Goal: Information Seeking & Learning: Learn about a topic

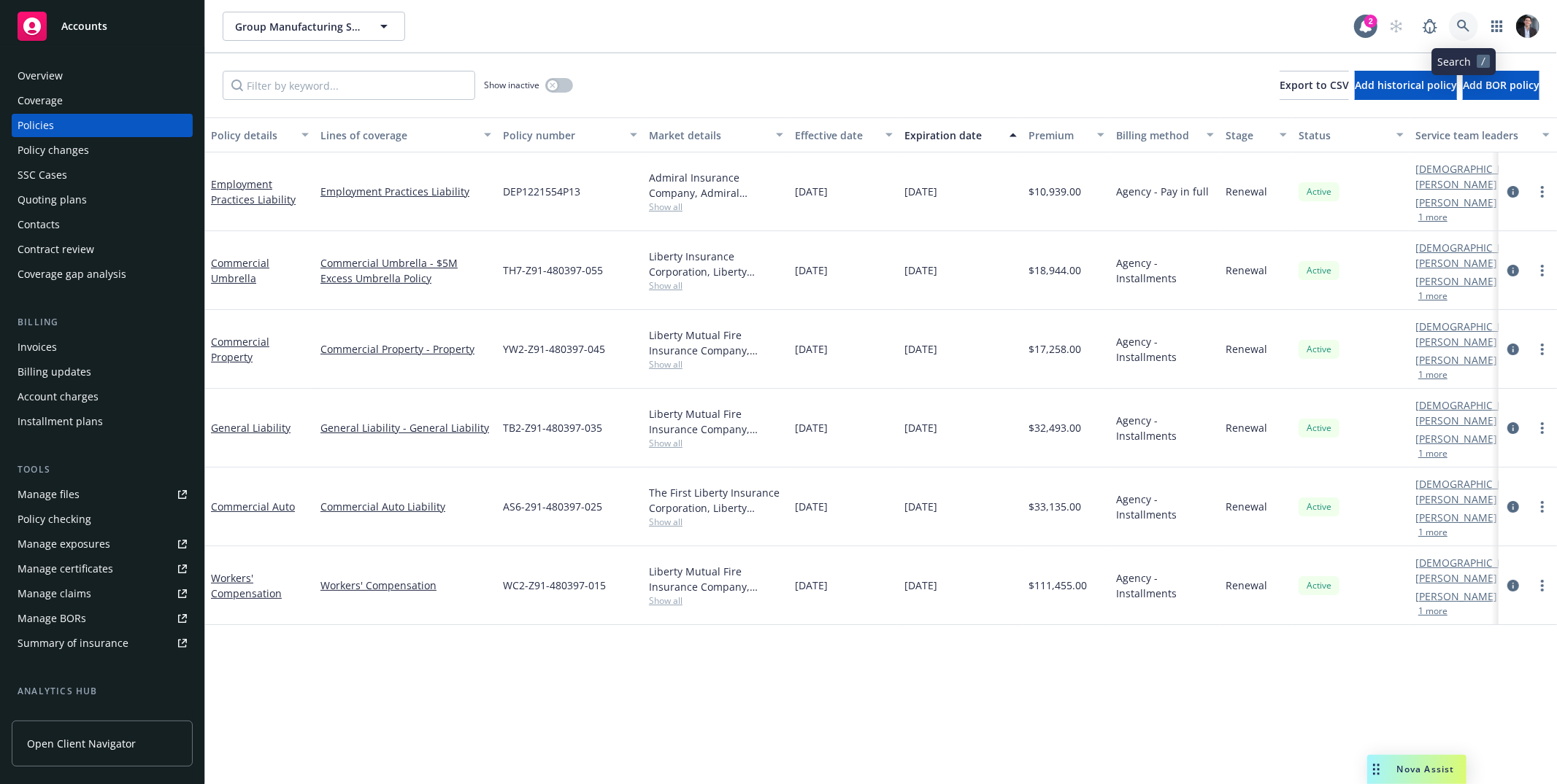
click at [1470, 21] on icon at bounding box center [1464, 26] width 13 height 13
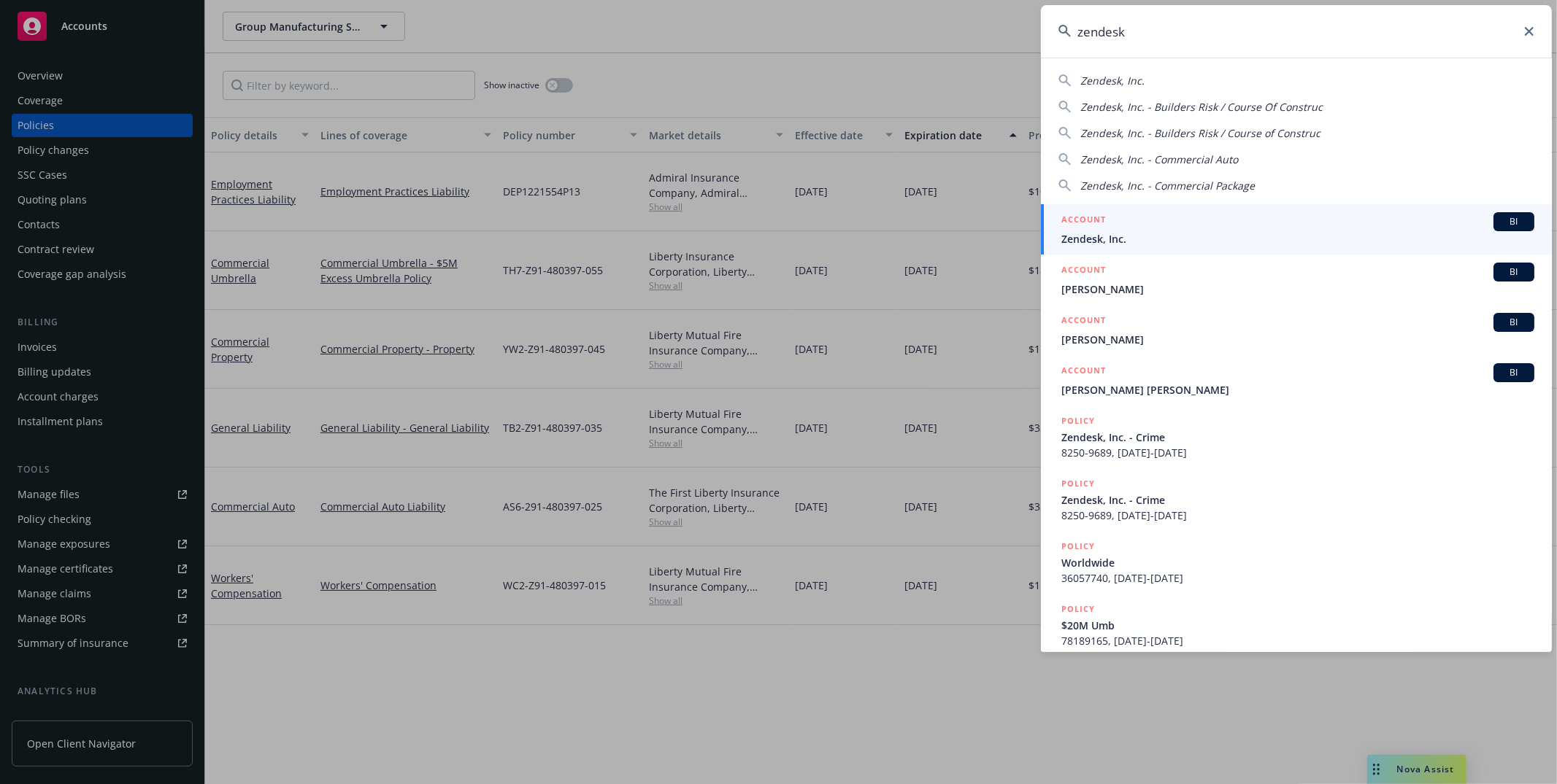
type input "zendesk"
click at [1148, 227] on div "ACCOUNT BI" at bounding box center [1299, 221] width 473 height 19
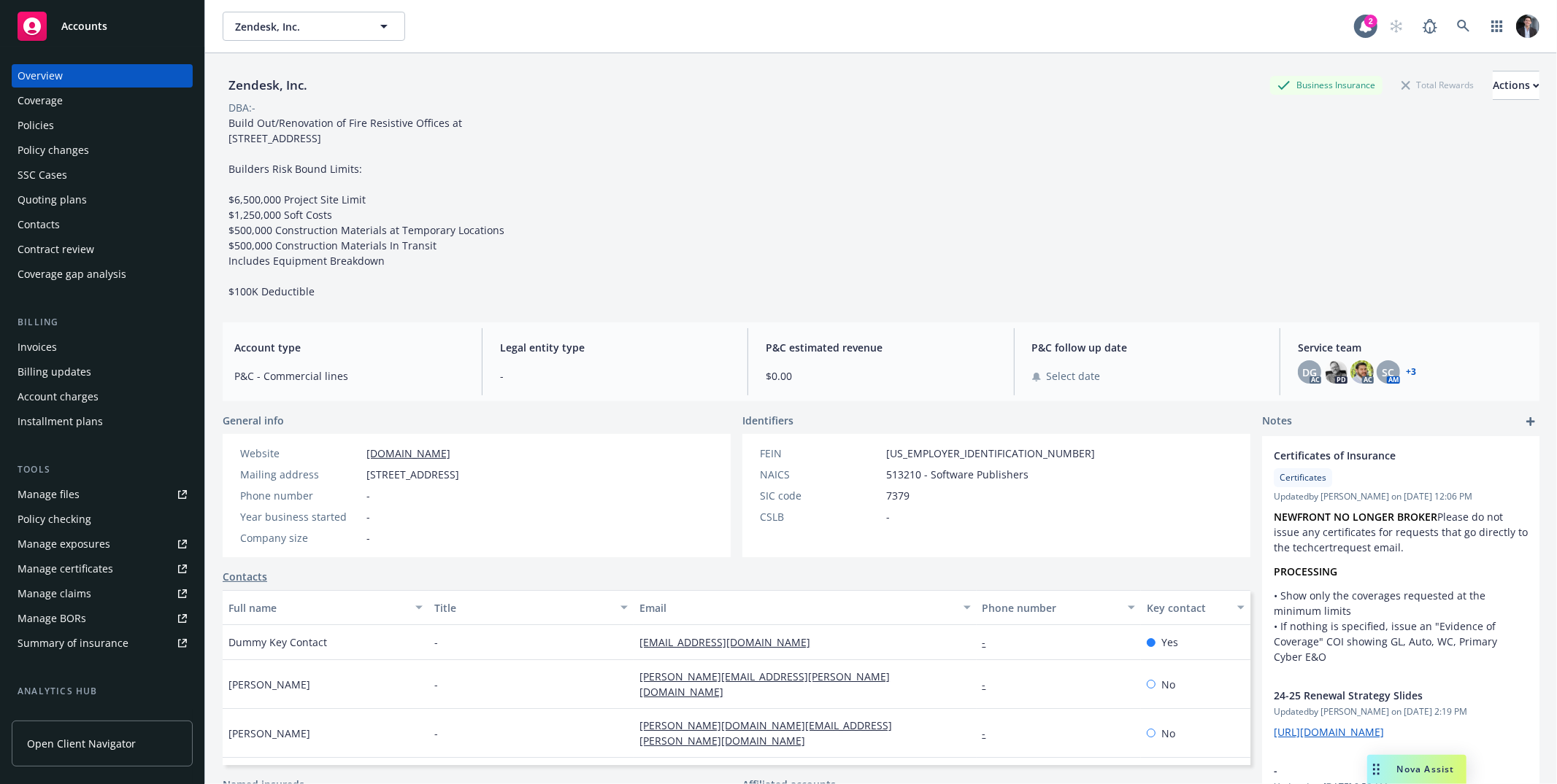
click at [56, 129] on div "Policies" at bounding box center [102, 126] width 170 height 24
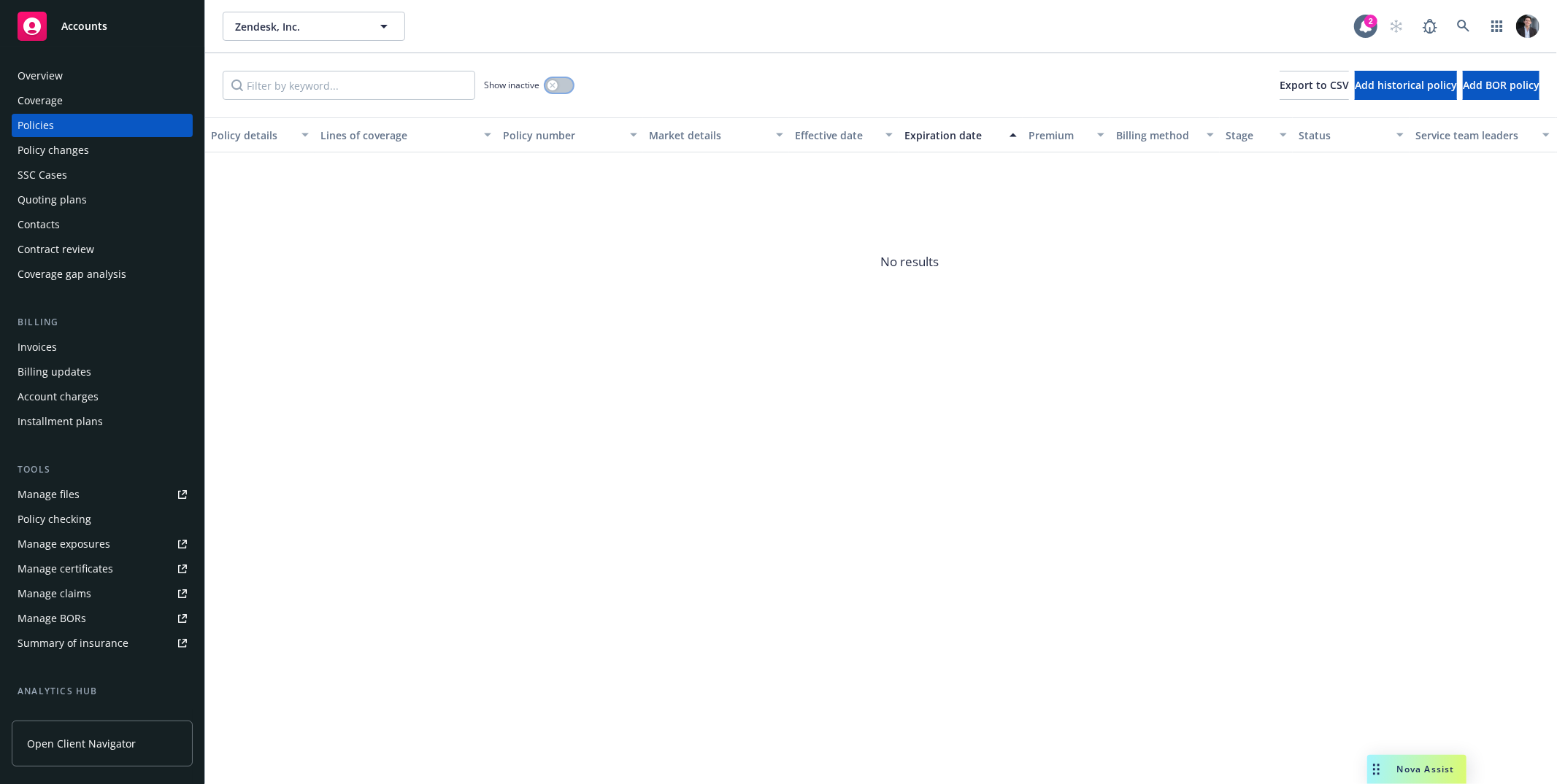
click at [556, 88] on div "button" at bounding box center [552, 85] width 10 height 10
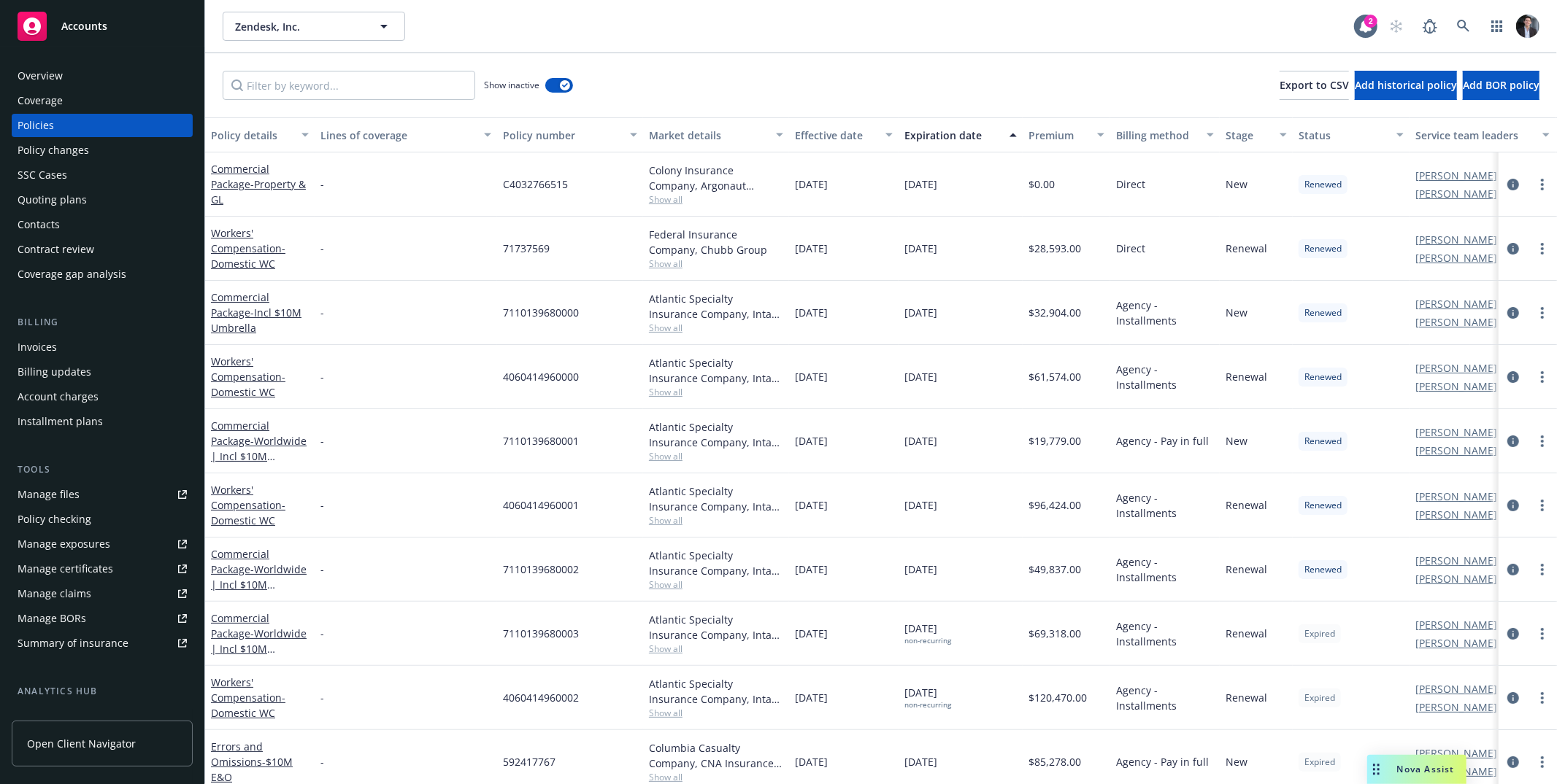
click at [938, 135] on div "Expiration date" at bounding box center [952, 135] width 96 height 15
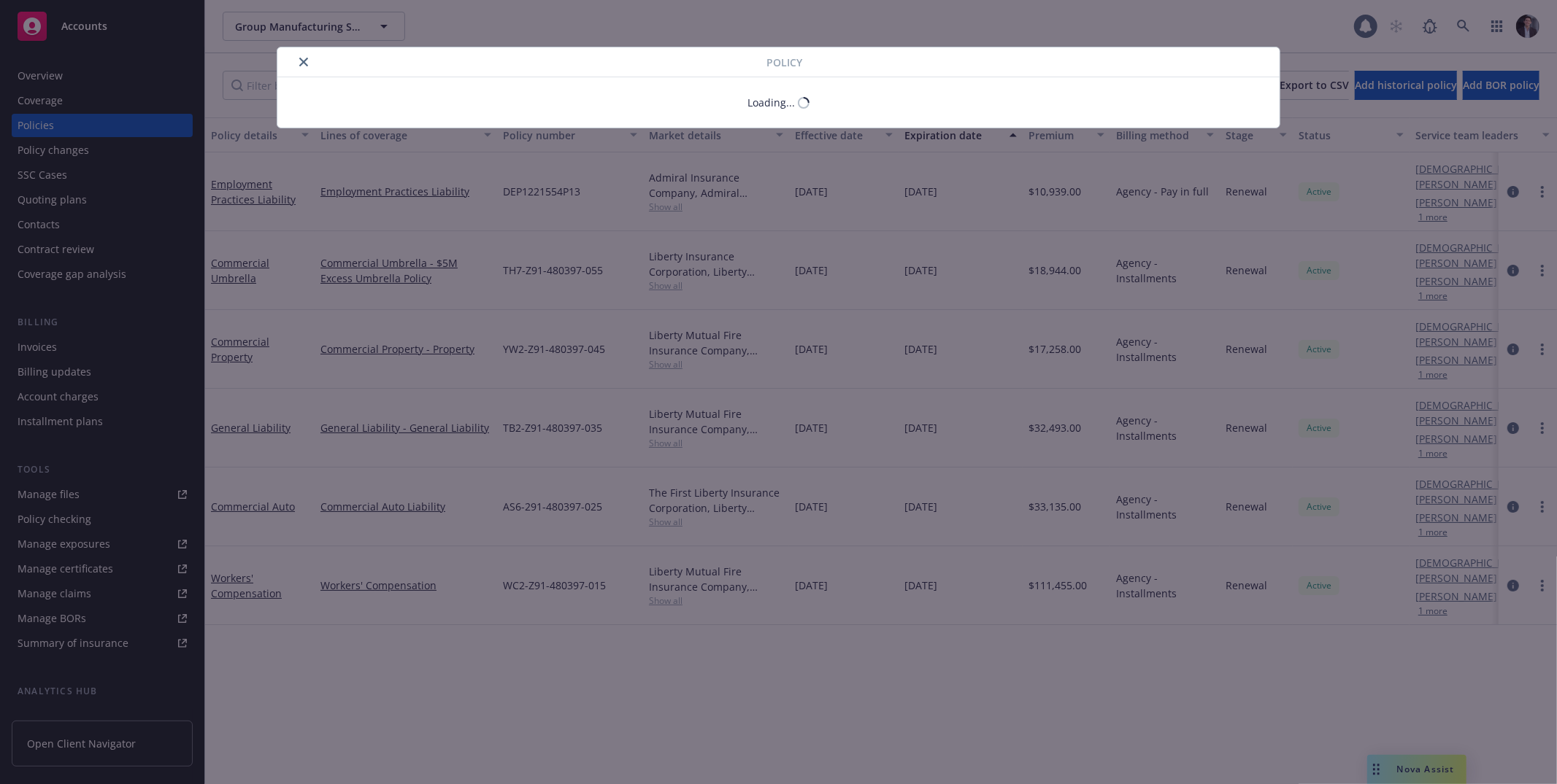
click at [56, 69] on div "Policy Loading..." at bounding box center [778, 392] width 1557 height 784
click at [57, 71] on div "Policy Loading..." at bounding box center [778, 392] width 1557 height 784
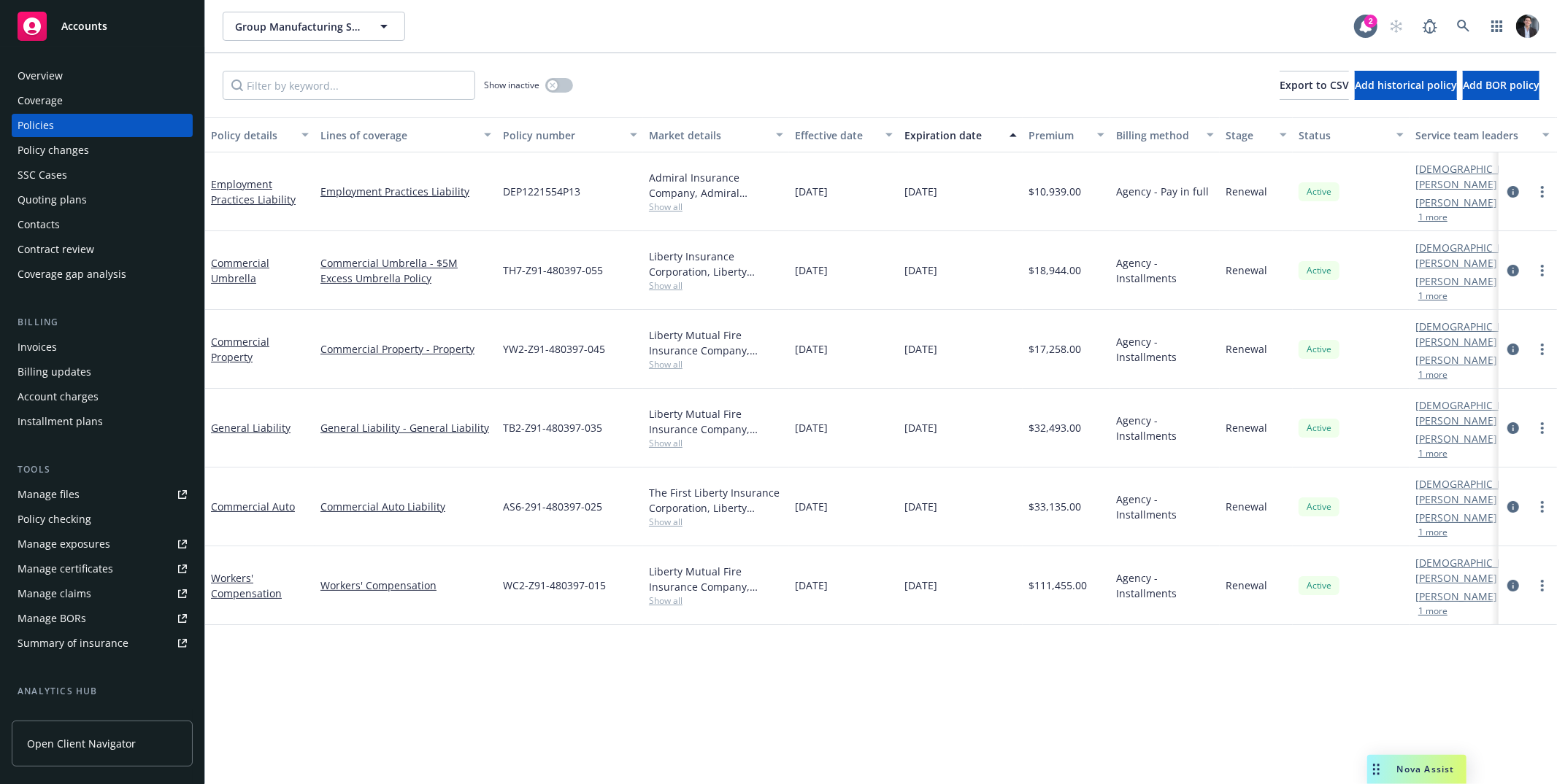
click at [56, 73] on div "Overview" at bounding box center [40, 76] width 45 height 24
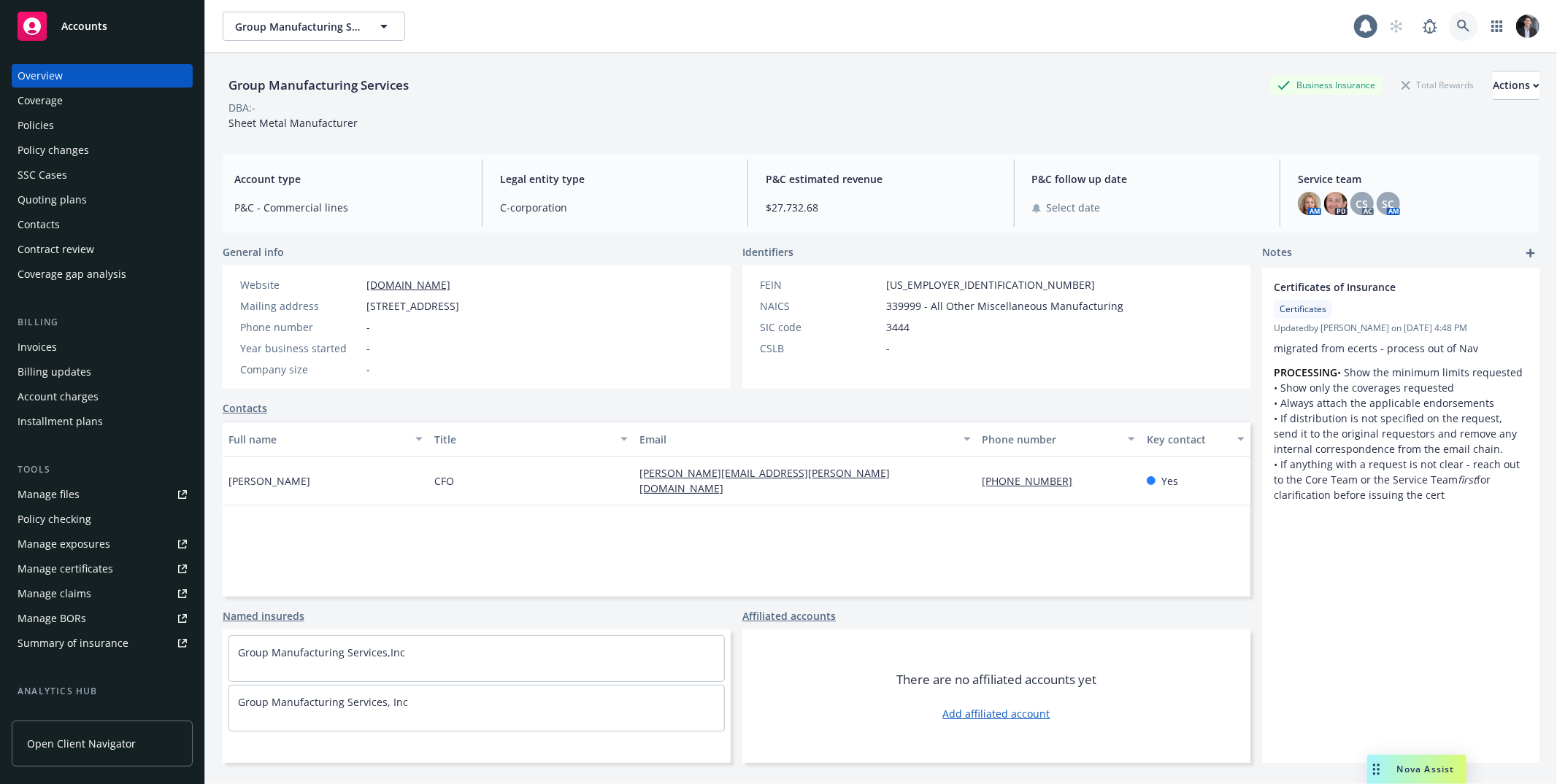
click at [1457, 22] on icon at bounding box center [1464, 26] width 13 height 13
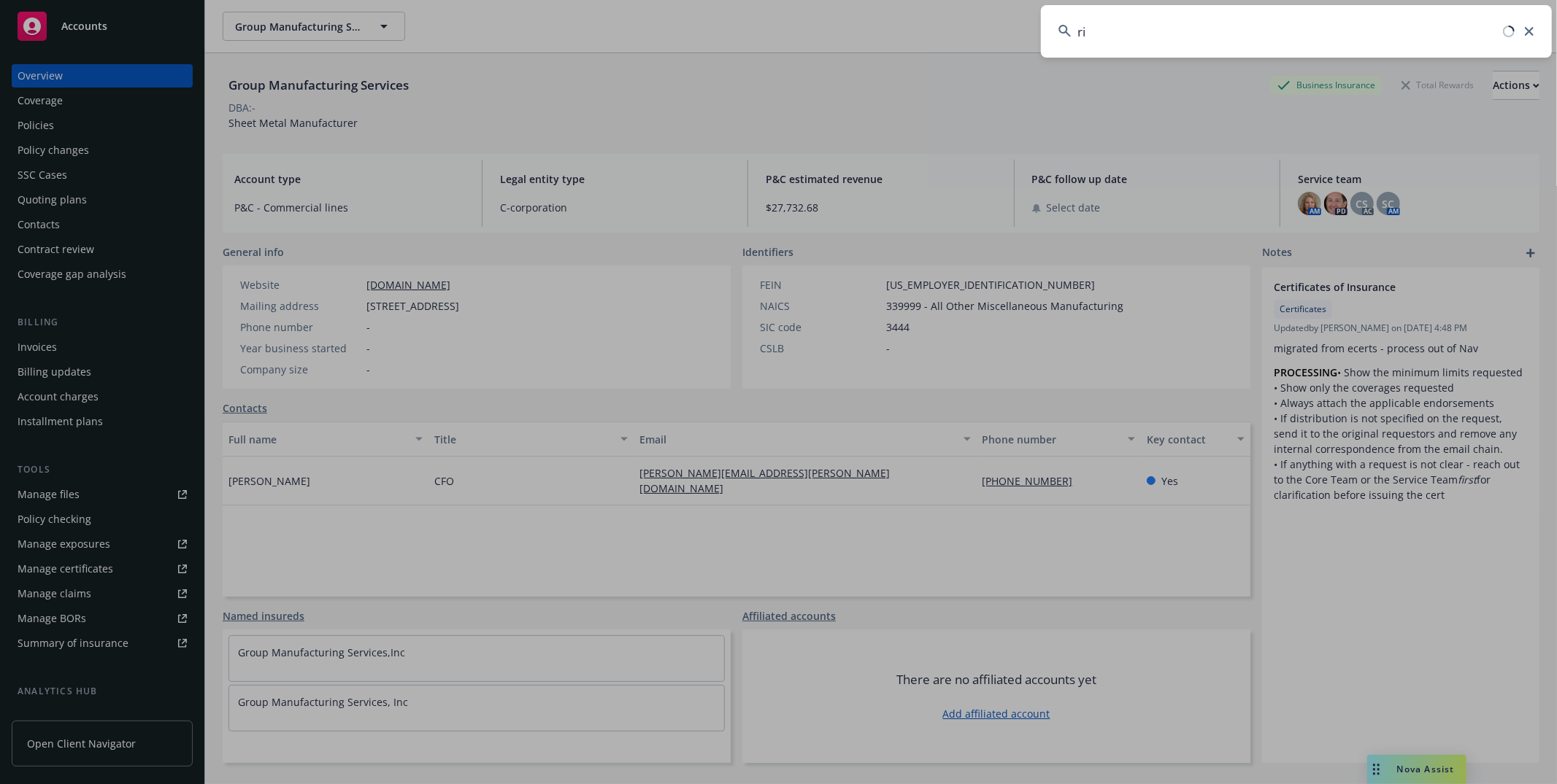
type input "r"
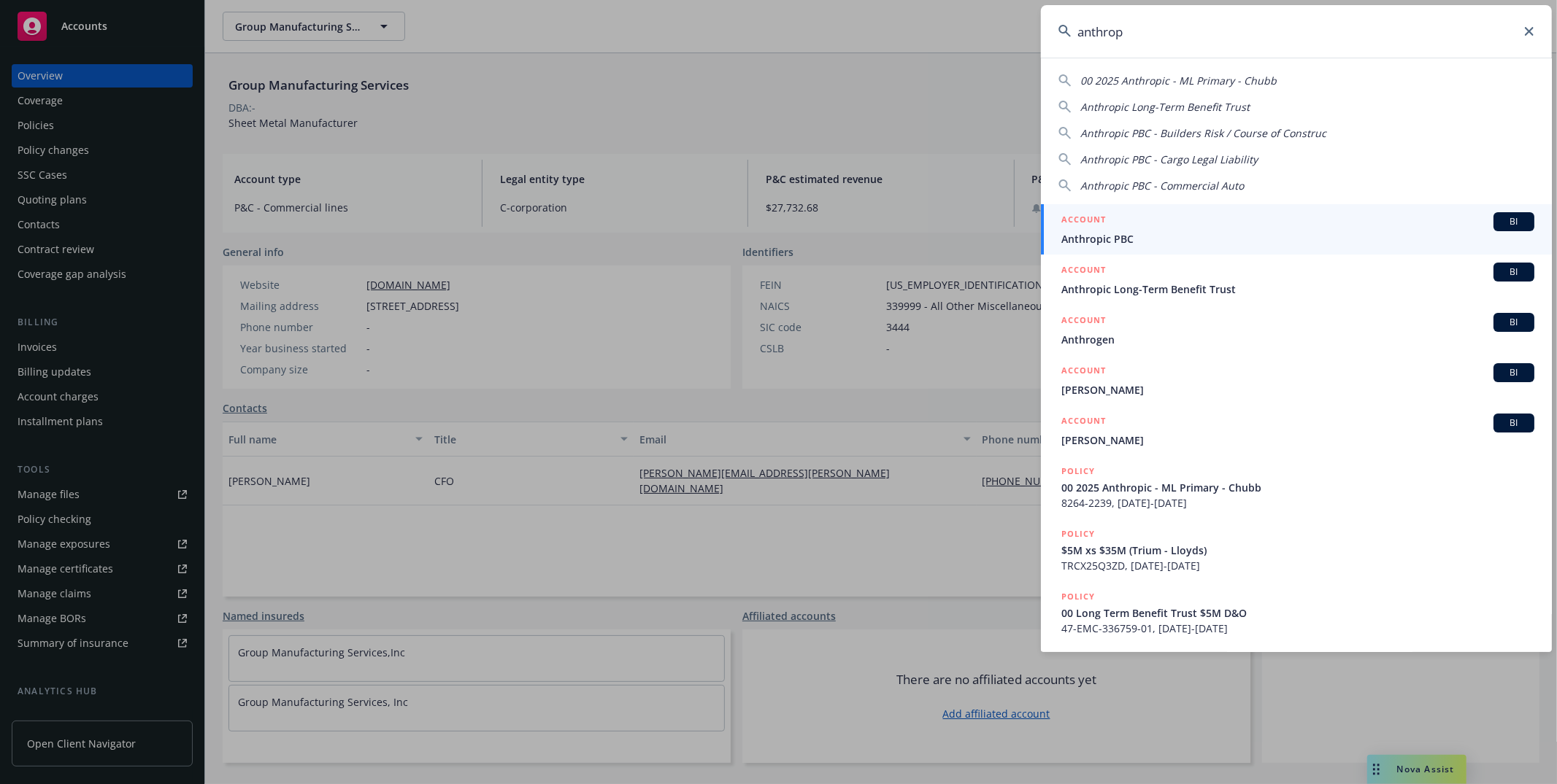
type input "anthrop"
click at [1103, 241] on span "Anthropic PBC" at bounding box center [1299, 238] width 473 height 15
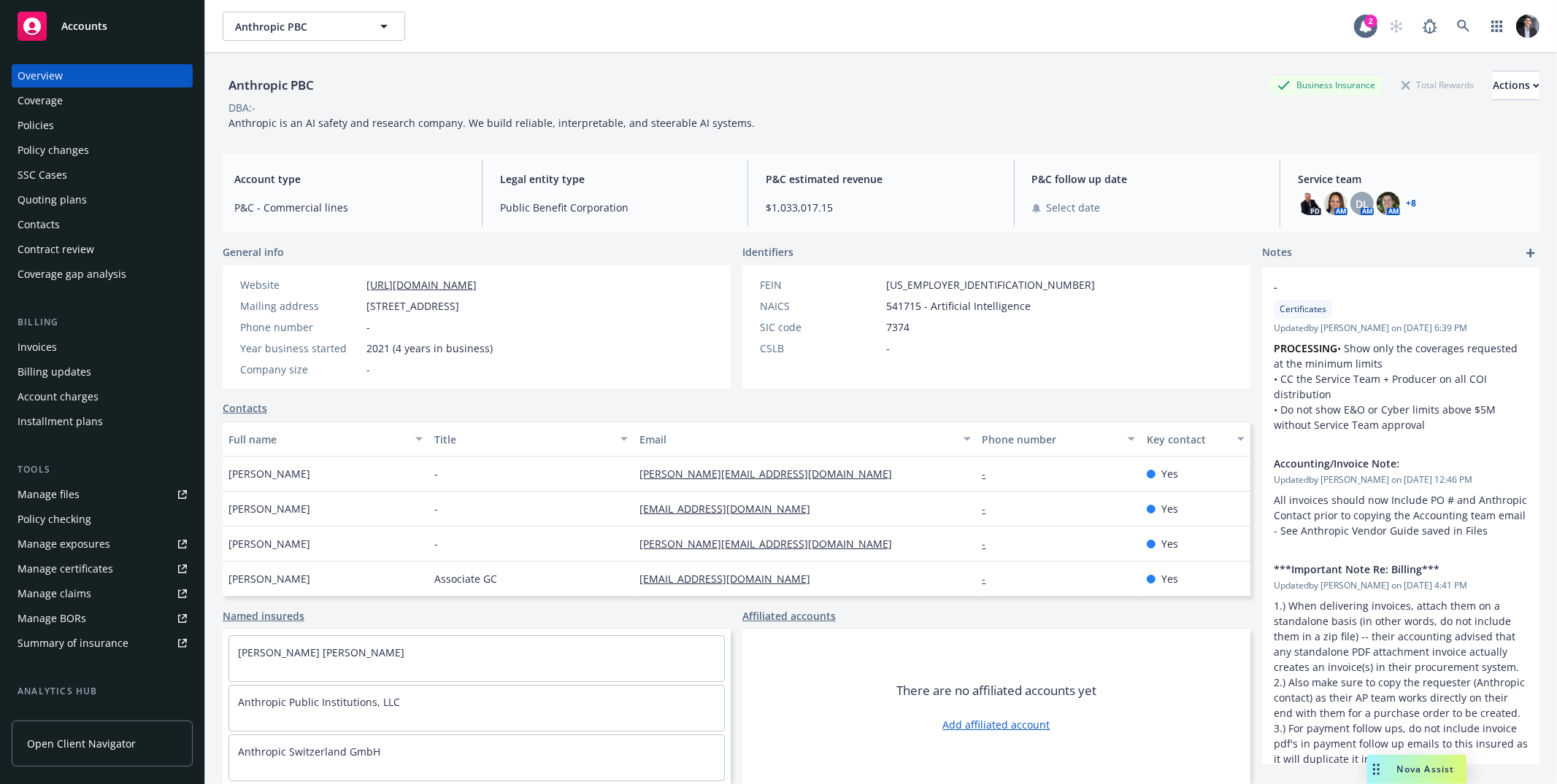
drag, startPoint x: 214, startPoint y: 237, endPoint x: 1256, endPoint y: 759, distance: 1165.4
click at [0, 0] on div "1427x716 frames : 0 0 / 10 secs" at bounding box center [0, 0] width 0 height 0
click at [0, 0] on icon at bounding box center [0, 0] width 0 height 0
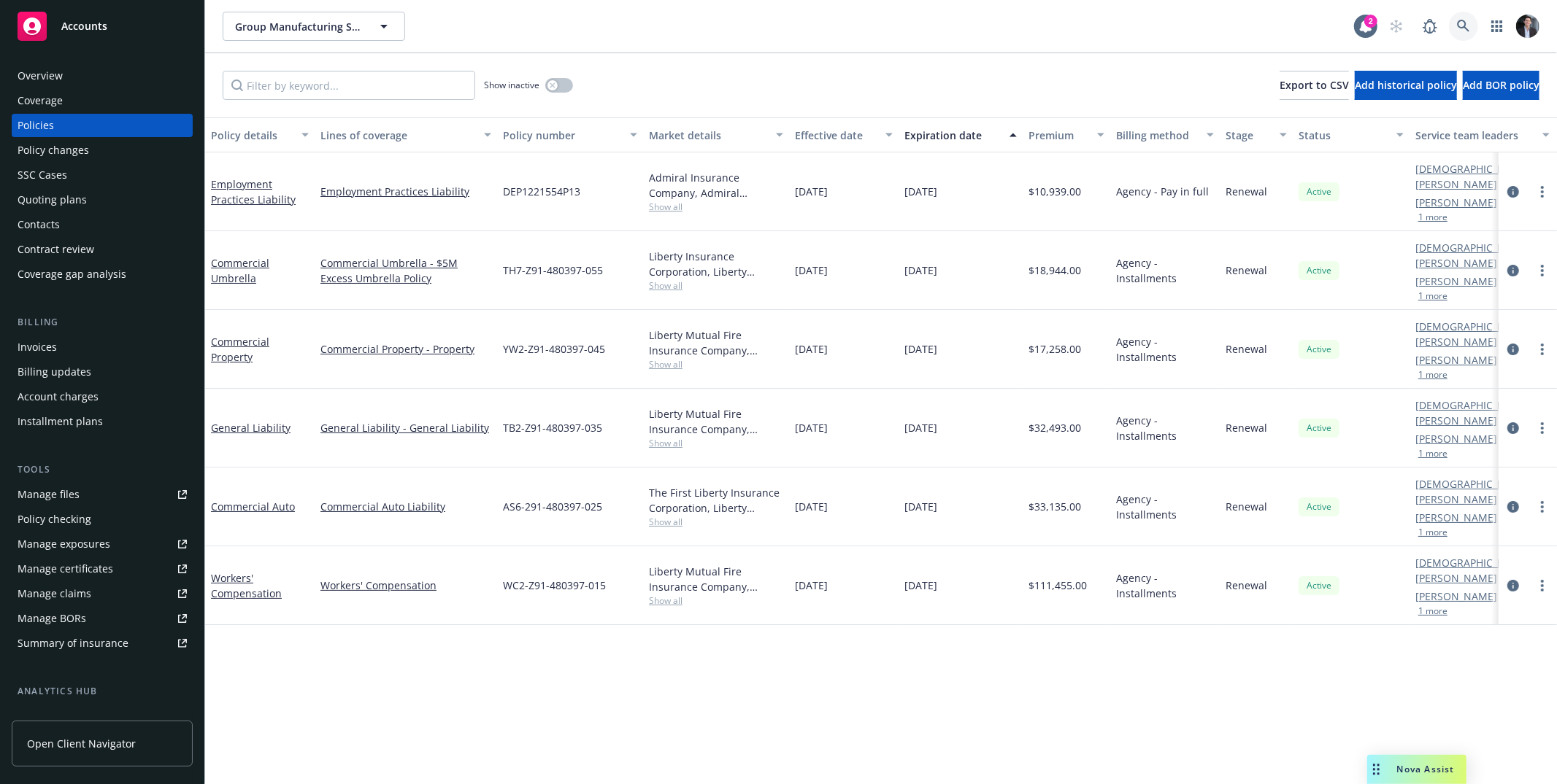
click at [1467, 17] on link at bounding box center [1464, 26] width 29 height 29
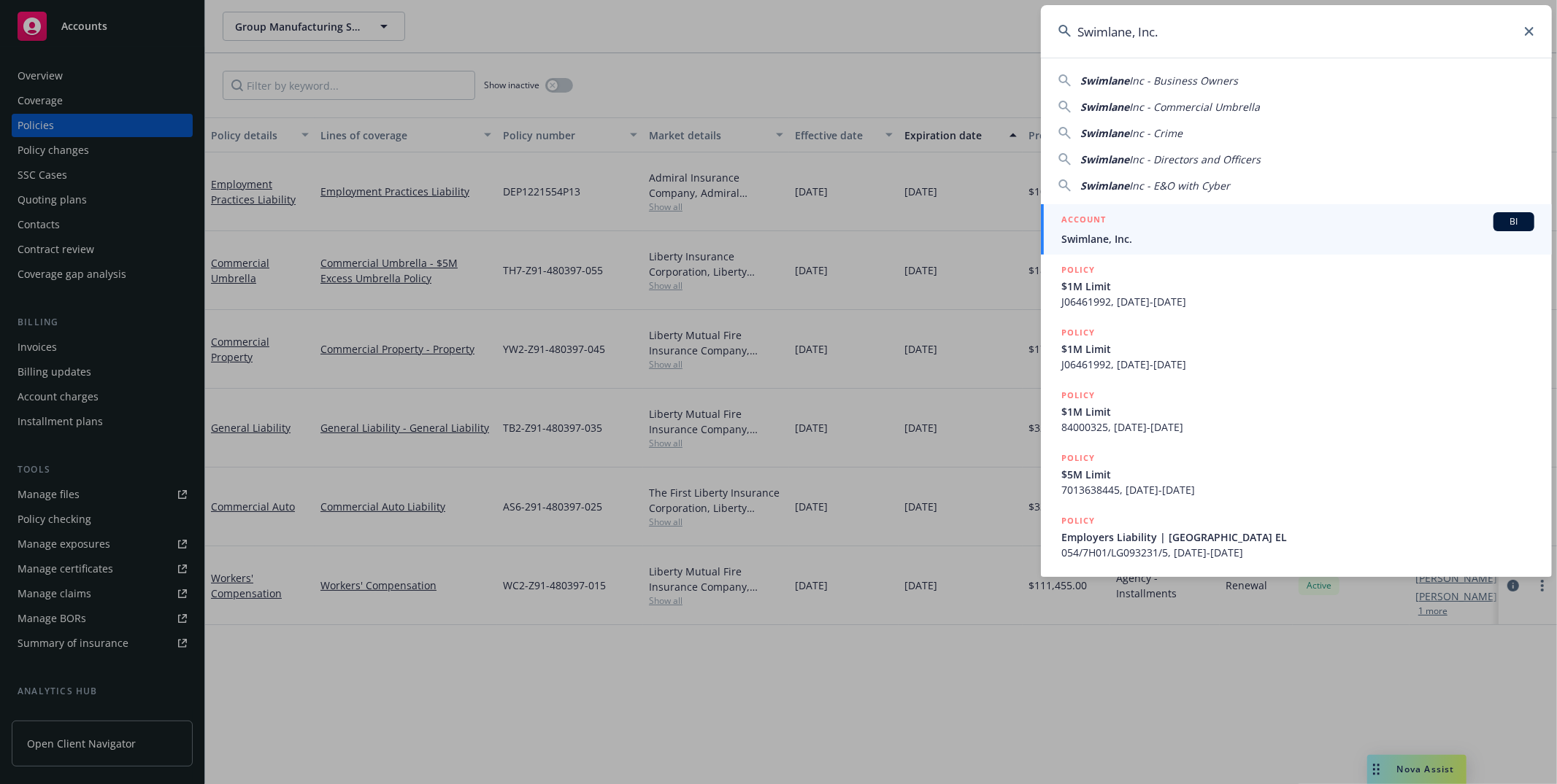
type input "Swimlane, Inc."
click at [1159, 226] on div "ACCOUNT BI" at bounding box center [1299, 221] width 473 height 19
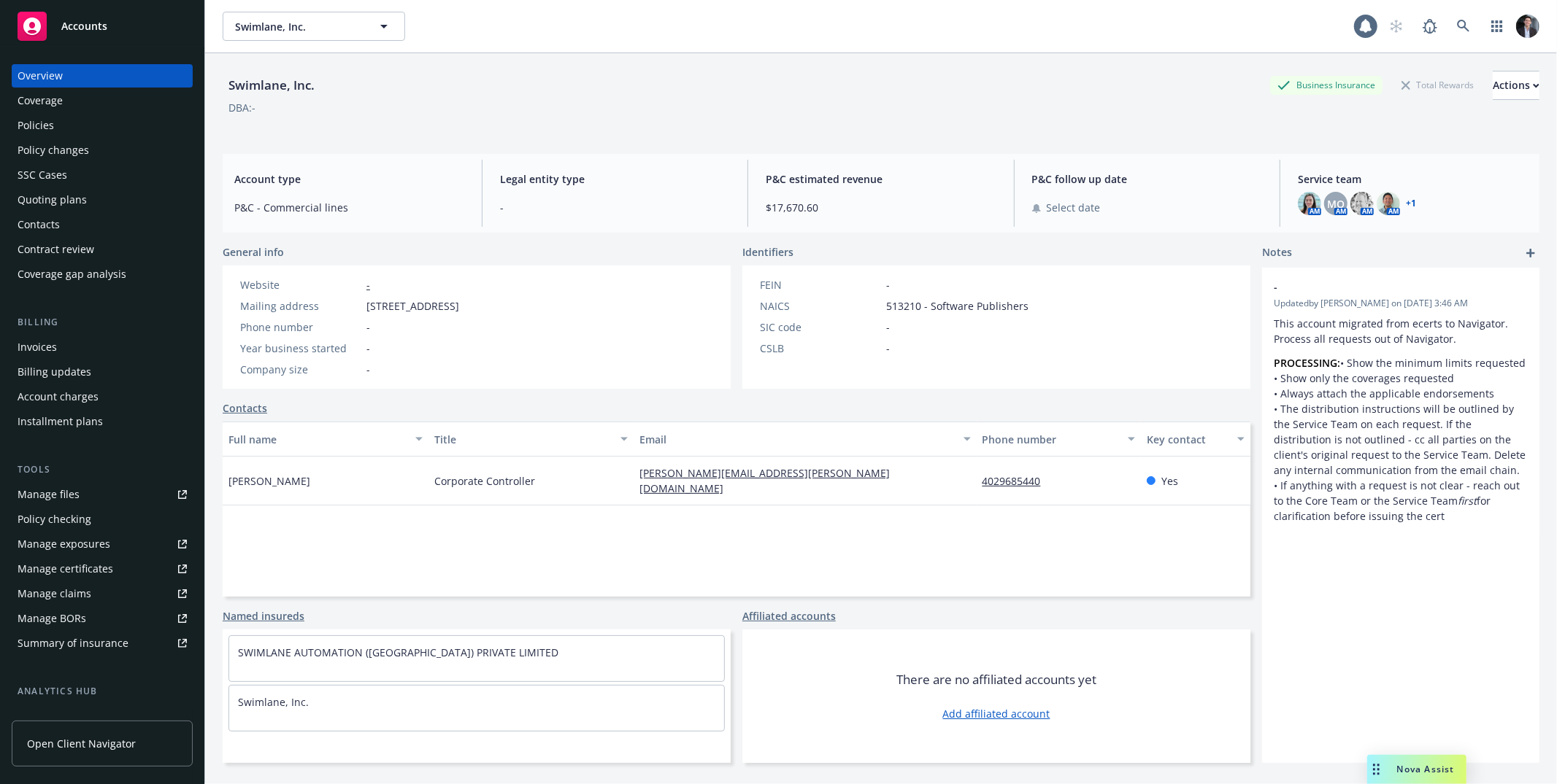
click at [65, 125] on div "Policies" at bounding box center [102, 126] width 170 height 24
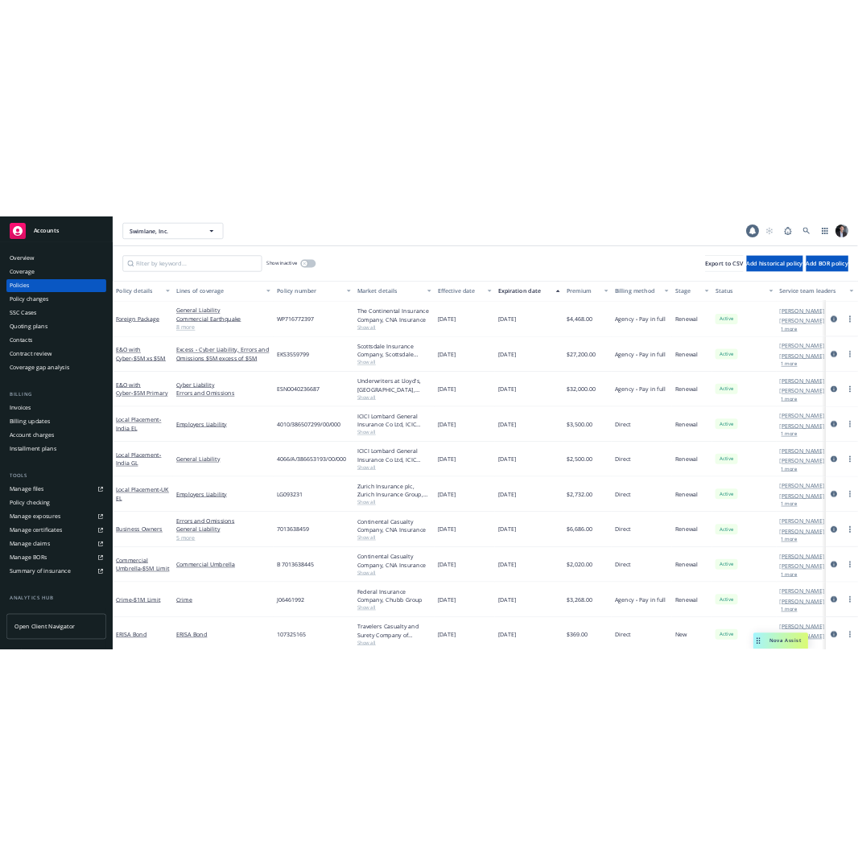
scroll to position [94, 0]
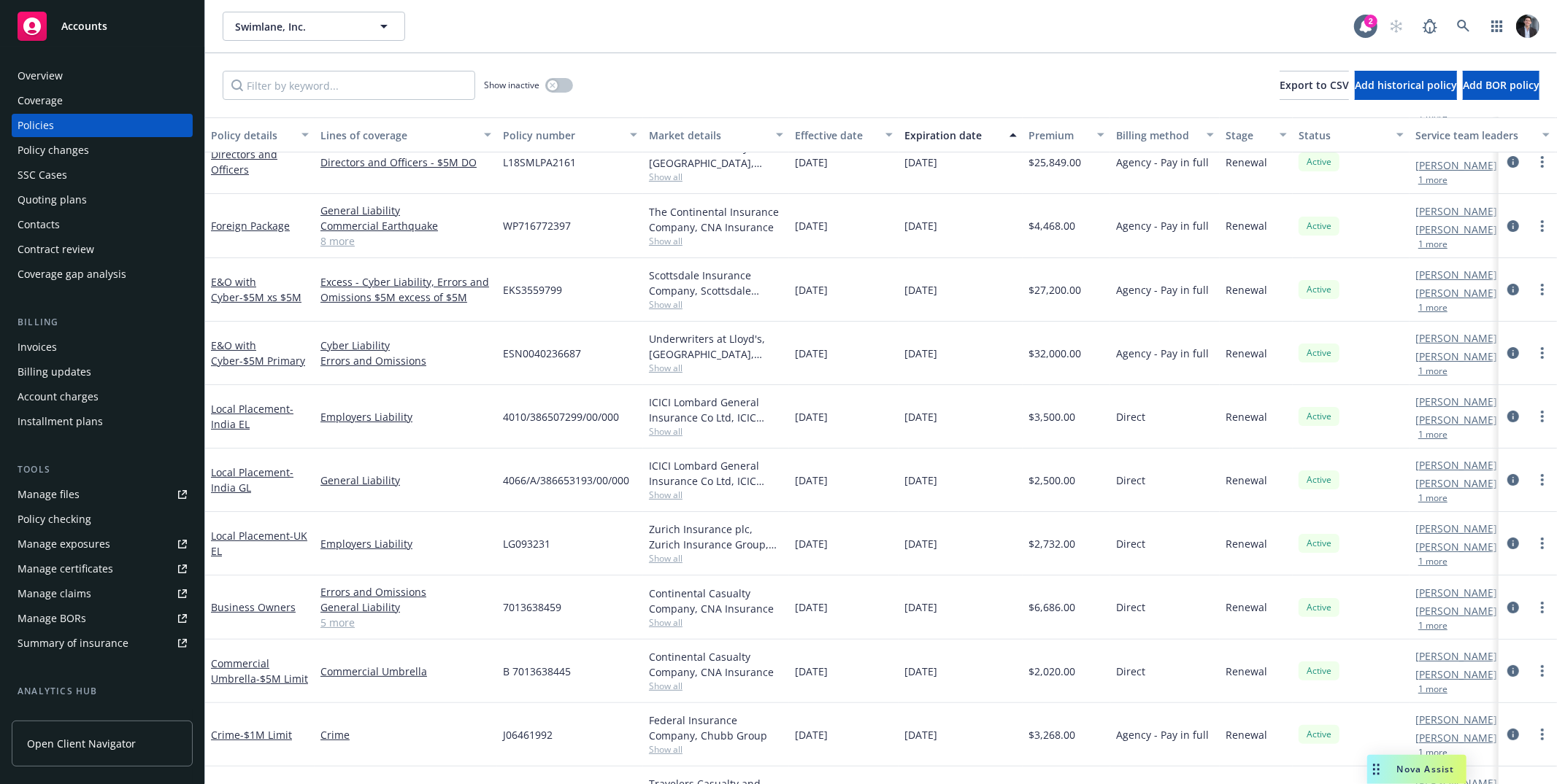
drag, startPoint x: 501, startPoint y: 161, endPoint x: 482, endPoint y: 140, distance: 28.3
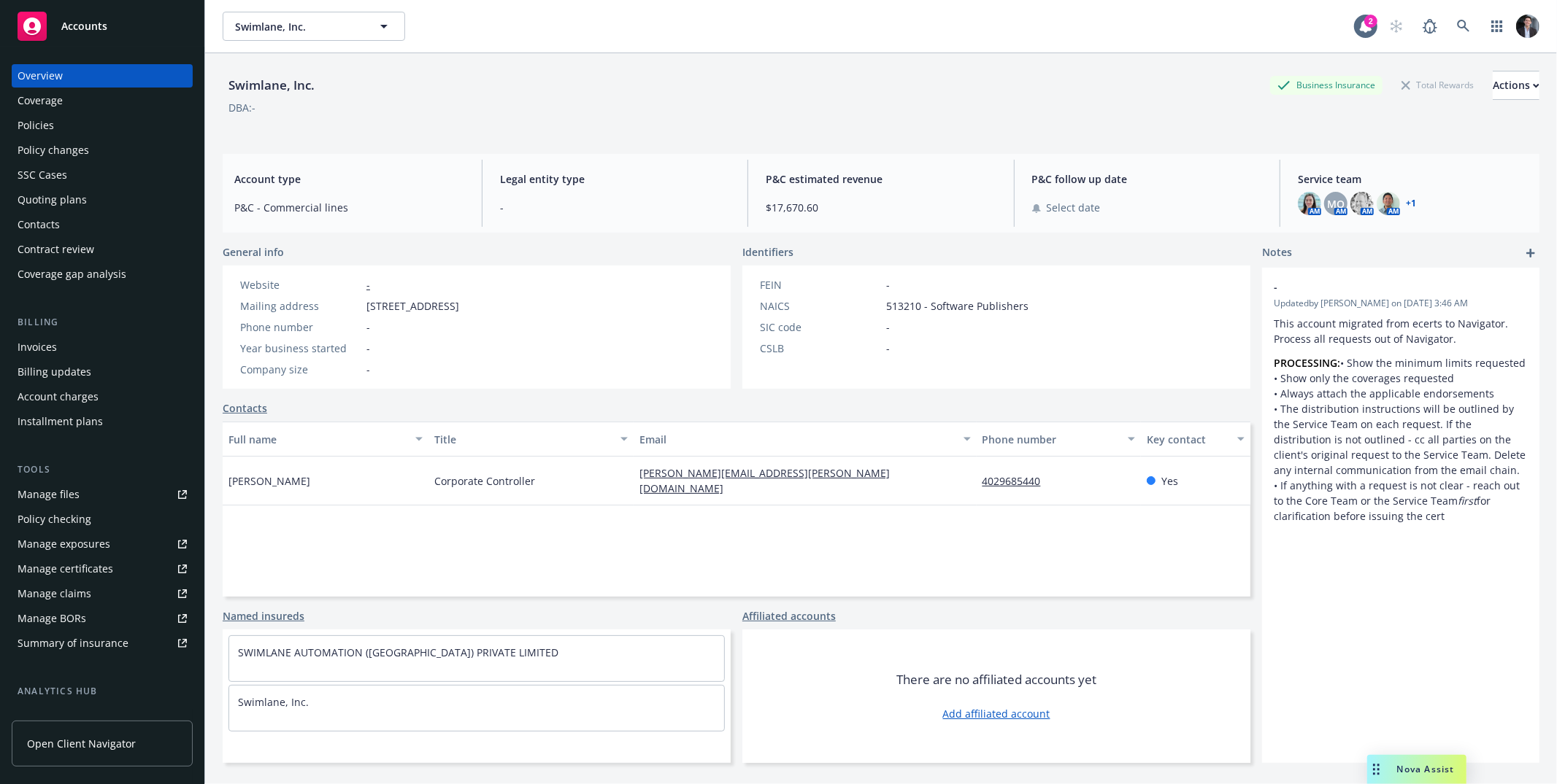
click at [681, 161] on div "Legal entity type -" at bounding box center [615, 193] width 253 height 67
